Goal: Task Accomplishment & Management: Complete application form

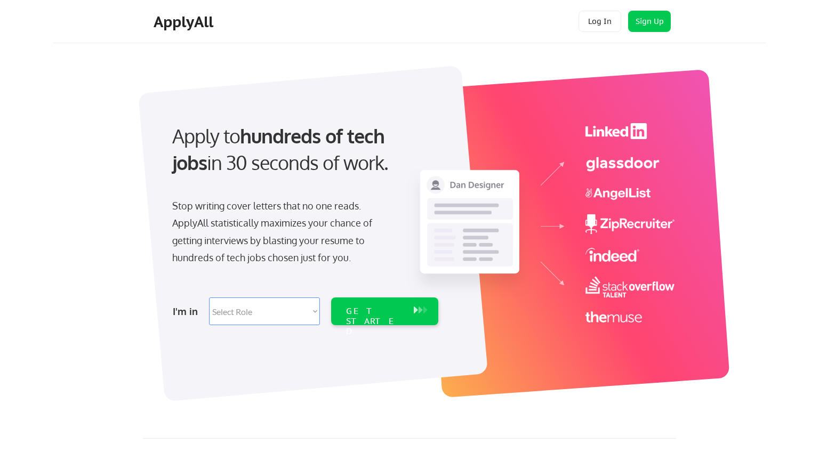
click at [290, 312] on select "Select Role Software Engineering Product Management Customer Success Sales UI/U…" at bounding box center [264, 312] width 111 height 28
select select ""engineering""
click at [399, 314] on div "GET STARTED" at bounding box center [374, 321] width 57 height 31
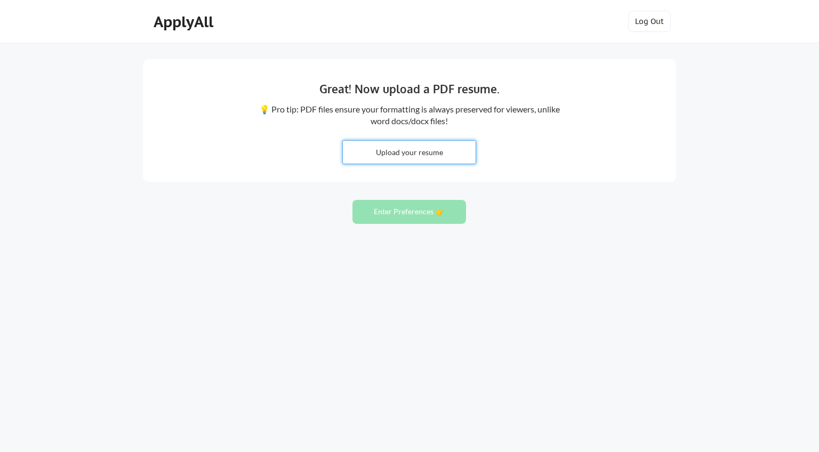
click at [427, 152] on input "file" at bounding box center [409, 152] width 133 height 23
type input "C:\fakepath\changhi_2509.pdf"
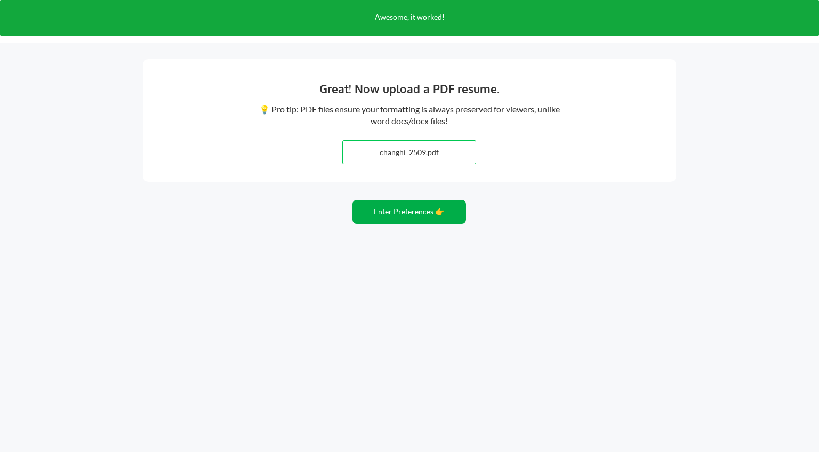
click at [451, 216] on button "Enter Preferences 👉" at bounding box center [409, 212] width 114 height 24
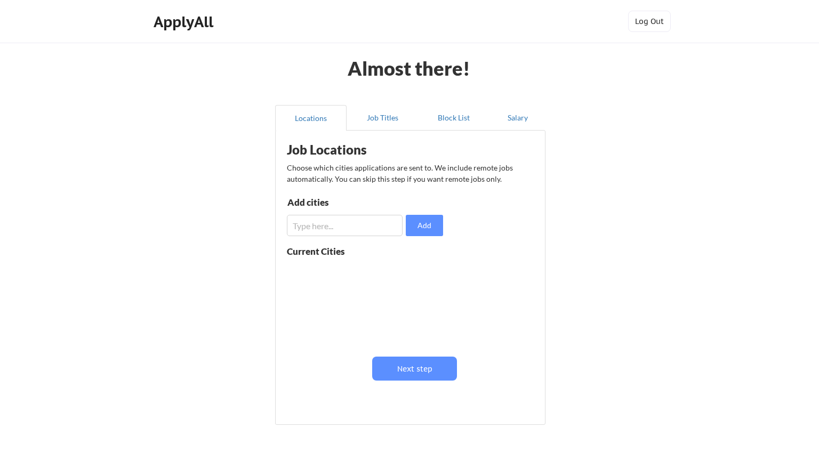
click at [334, 223] on input "input" at bounding box center [345, 225] width 116 height 21
type input "WA"
type input "Seattle"
click at [431, 218] on button "Add" at bounding box center [424, 225] width 37 height 21
click at [376, 221] on input "input" at bounding box center [345, 225] width 116 height 21
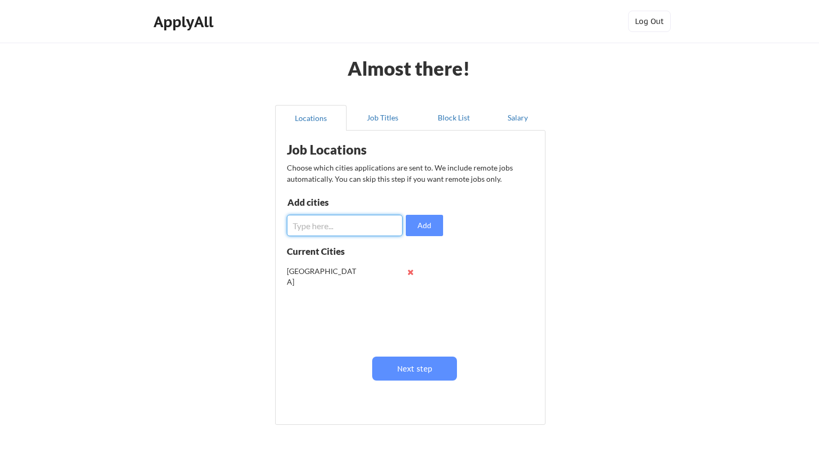
click at [378, 221] on input "input" at bounding box center [345, 225] width 116 height 21
click at [439, 374] on button "Next step" at bounding box center [414, 369] width 85 height 24
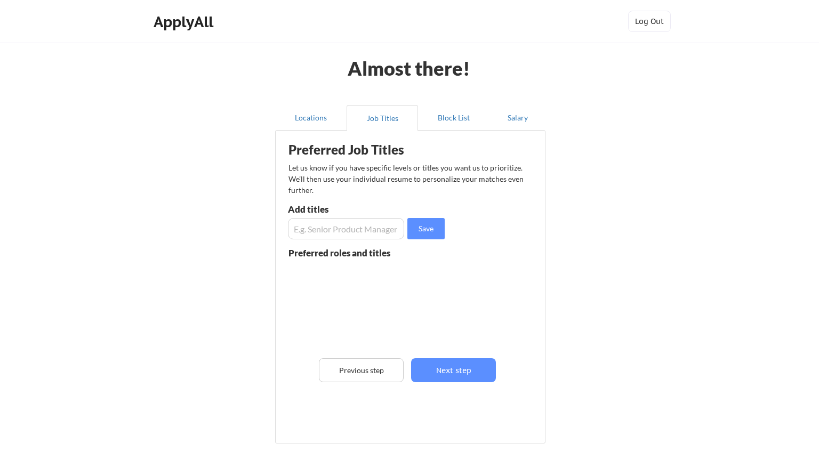
click at [354, 229] on input "input" at bounding box center [346, 228] width 116 height 21
type input "Software Engineer"
click at [440, 374] on button "Next step" at bounding box center [453, 370] width 85 height 24
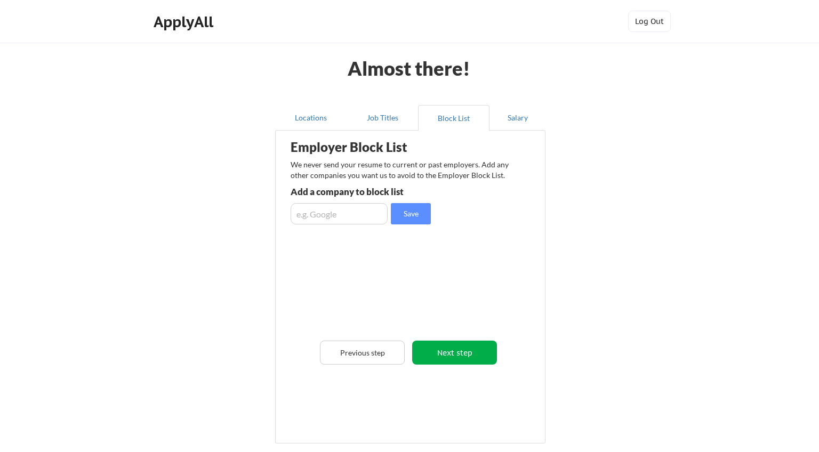
click at [449, 356] on button "Next step" at bounding box center [454, 353] width 85 height 24
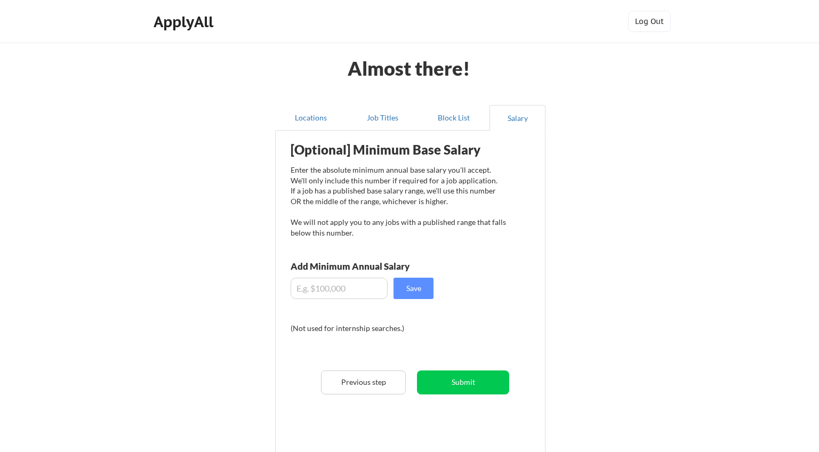
click at [343, 289] on input "input" at bounding box center [339, 288] width 97 height 21
type input "$200,000"
click at [423, 290] on button "Save" at bounding box center [413, 288] width 40 height 21
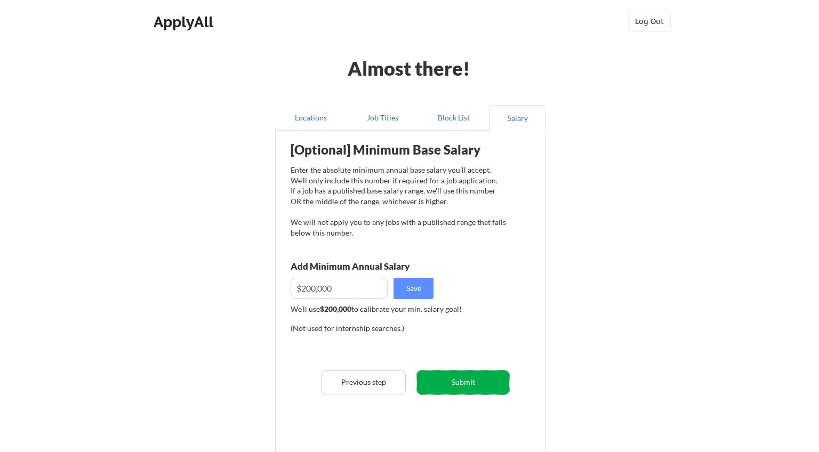
click at [483, 387] on button "Submit" at bounding box center [463, 383] width 92 height 24
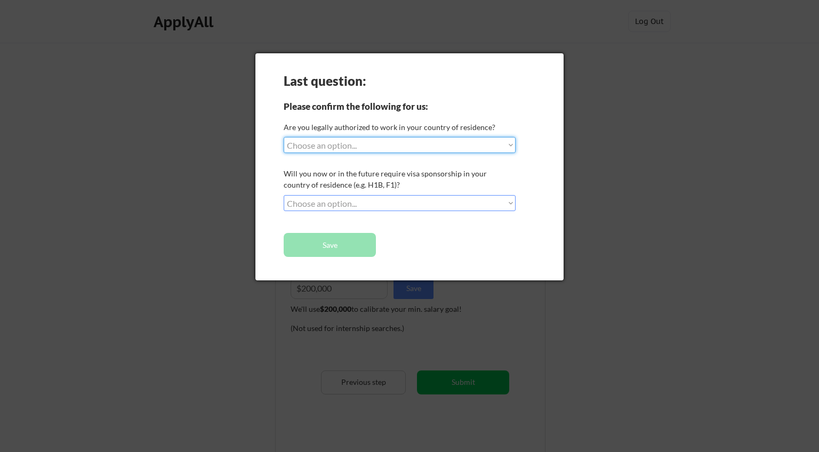
click at [407, 138] on select "Choose an option... Yes, I am a US Citizen Yes, I am a Canadian Citizen Yes, I …" at bounding box center [400, 145] width 232 height 16
select select ""yes__i_am_an_other_permanent_resident""
click at [432, 205] on select "Choose an option... No, I will not need sponsorship Yes, I will need sponsorship" at bounding box center [400, 203] width 232 height 16
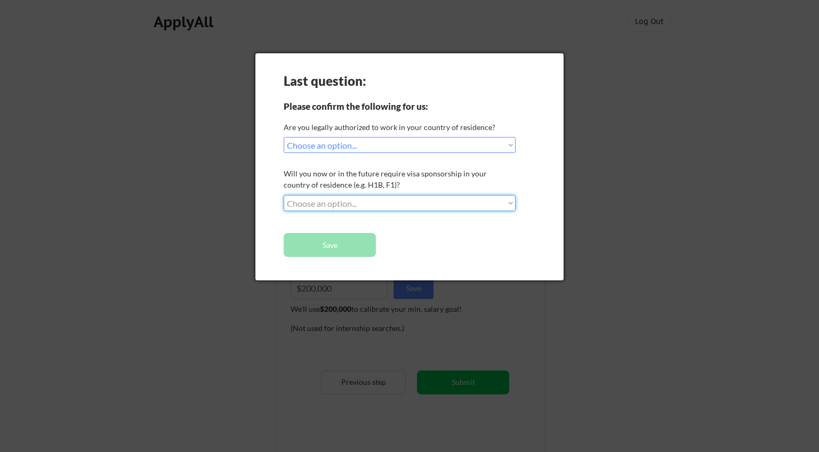
select select ""no__i_will_not_need_sponsorship""
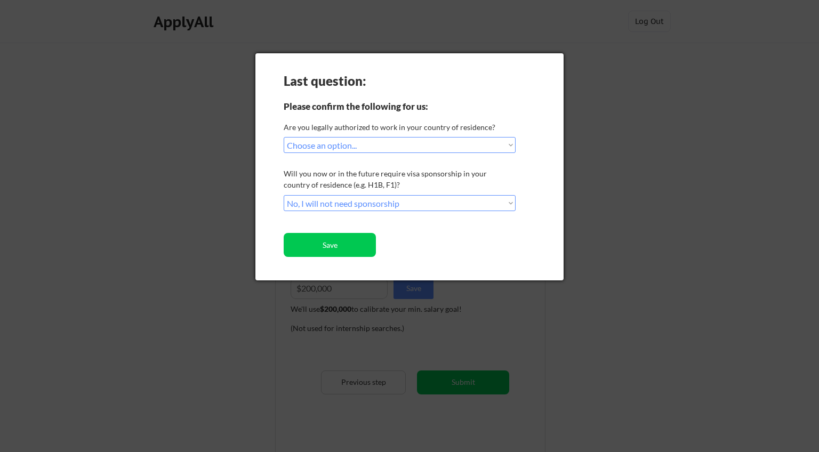
click at [403, 242] on div "Last question: Please confirm the following for us: Are you legally authorized …" at bounding box center [409, 166] width 308 height 227
click at [372, 247] on button "Save" at bounding box center [330, 245] width 92 height 24
